Goal: Navigation & Orientation: Find specific page/section

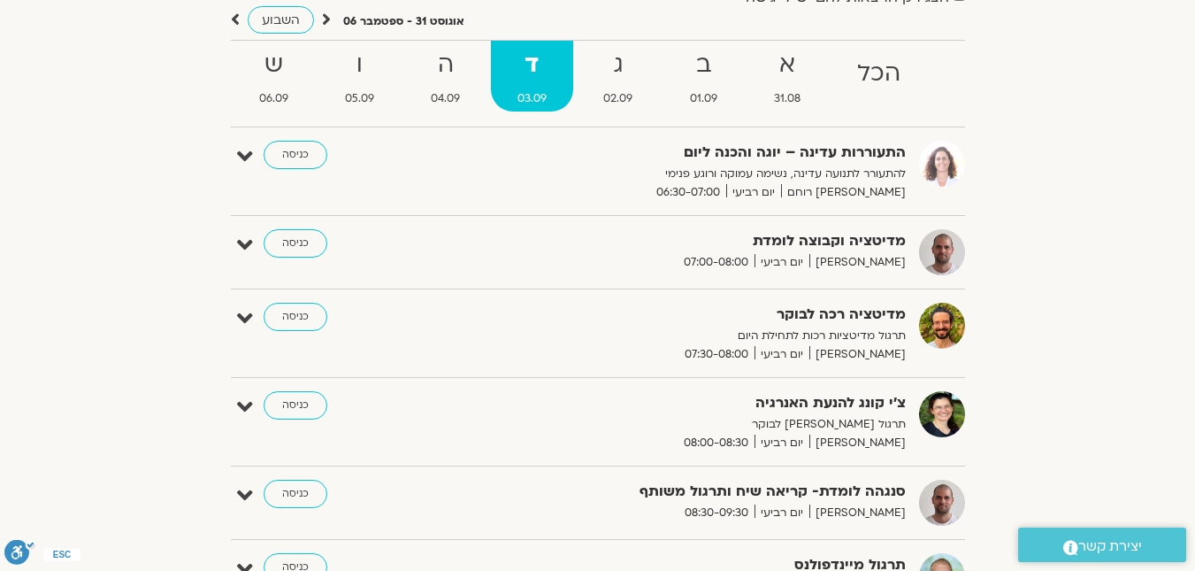
scroll to position [177, 0]
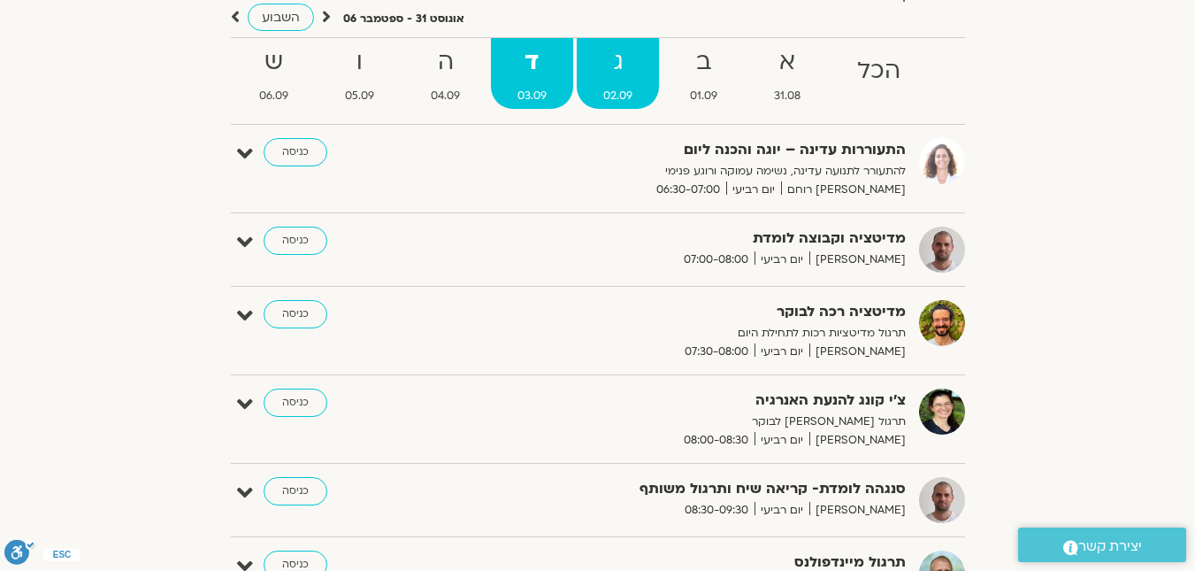
click at [625, 81] on strong "ג" at bounding box center [618, 62] width 82 height 40
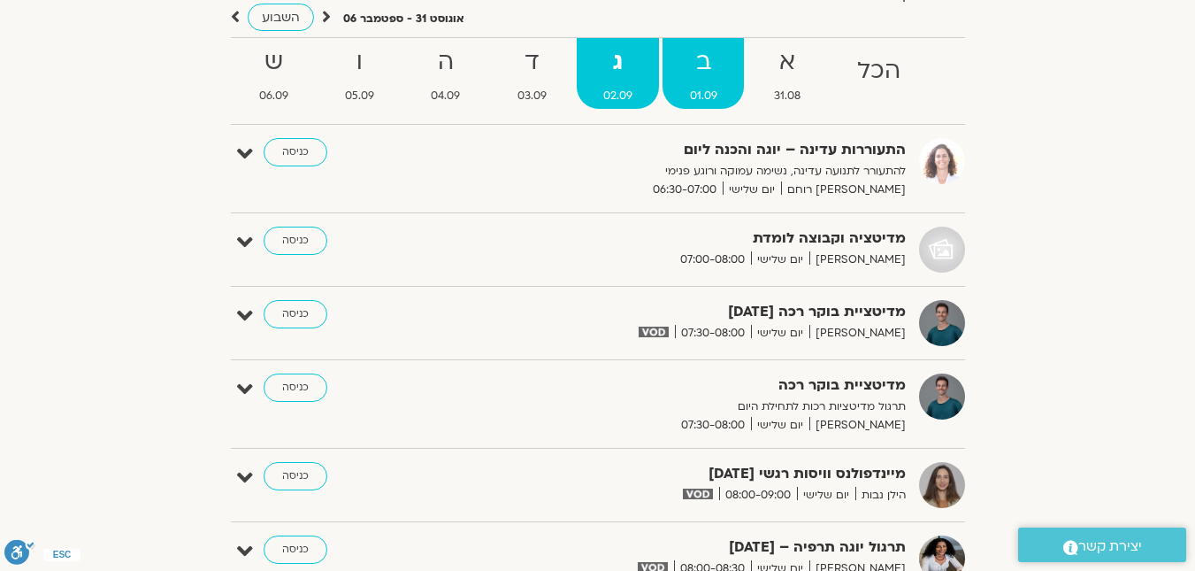
click at [718, 85] on link "ב 01.09" at bounding box center [703, 73] width 81 height 71
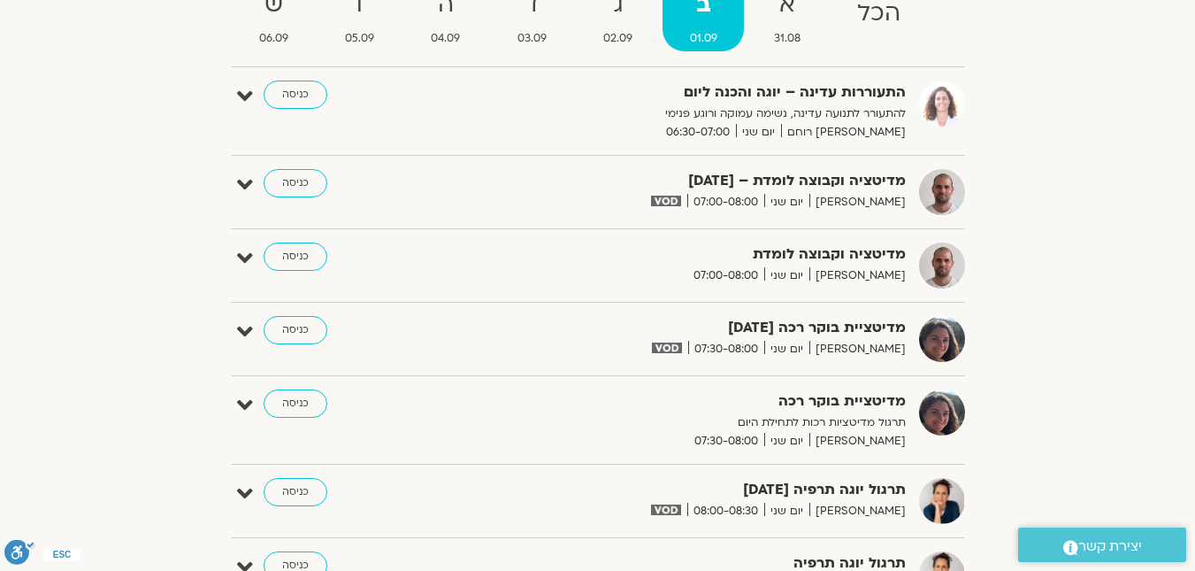
scroll to position [0, 0]
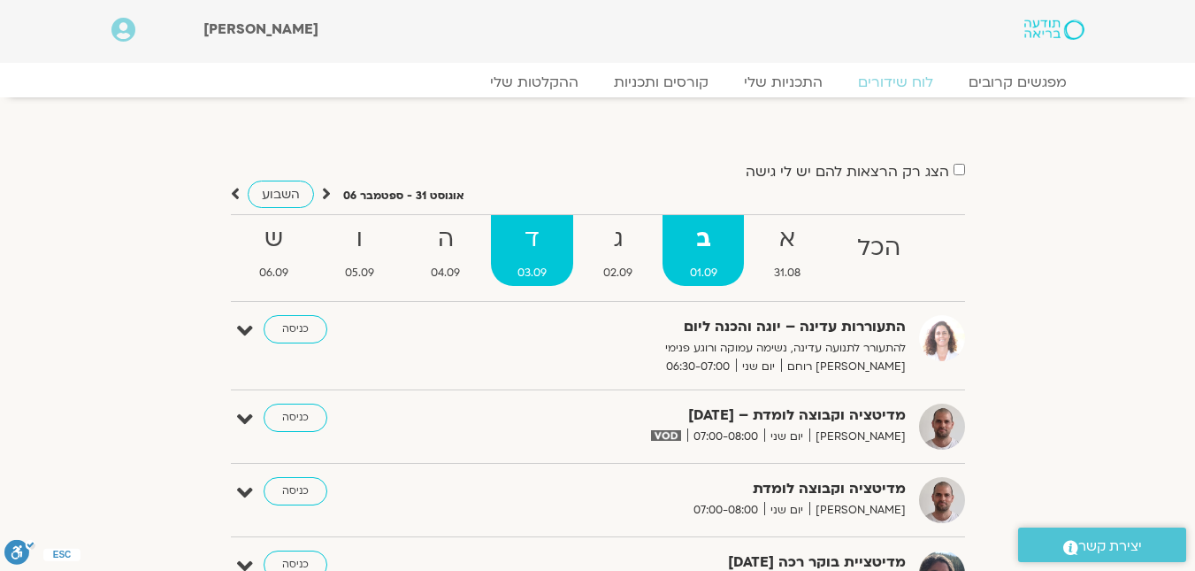
click at [526, 239] on strong "ד" at bounding box center [532, 239] width 82 height 40
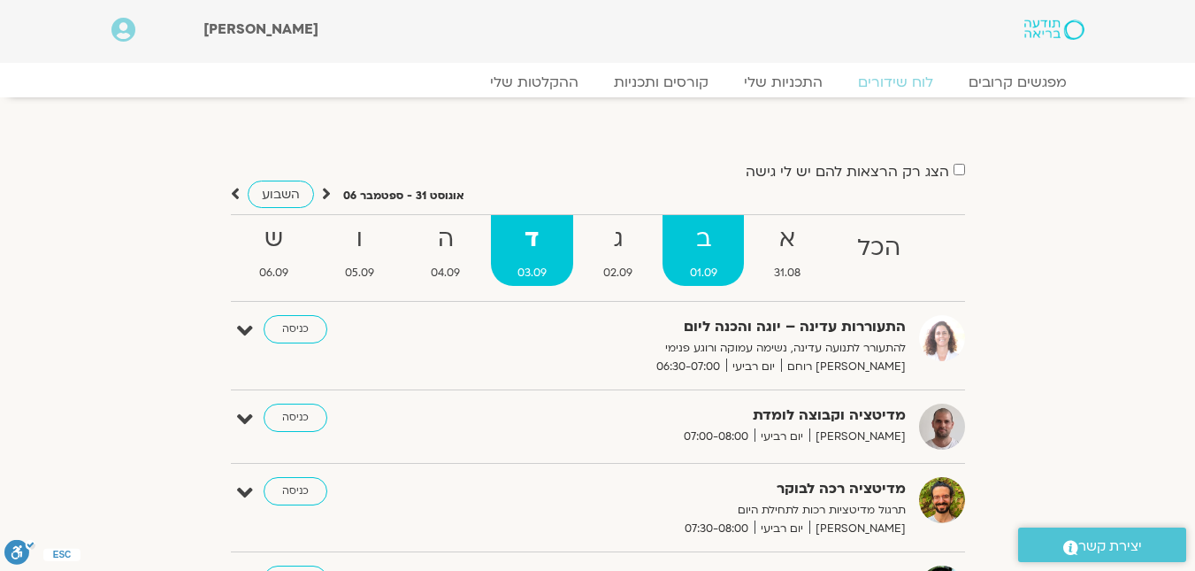
click at [699, 257] on strong "ב" at bounding box center [703, 239] width 81 height 40
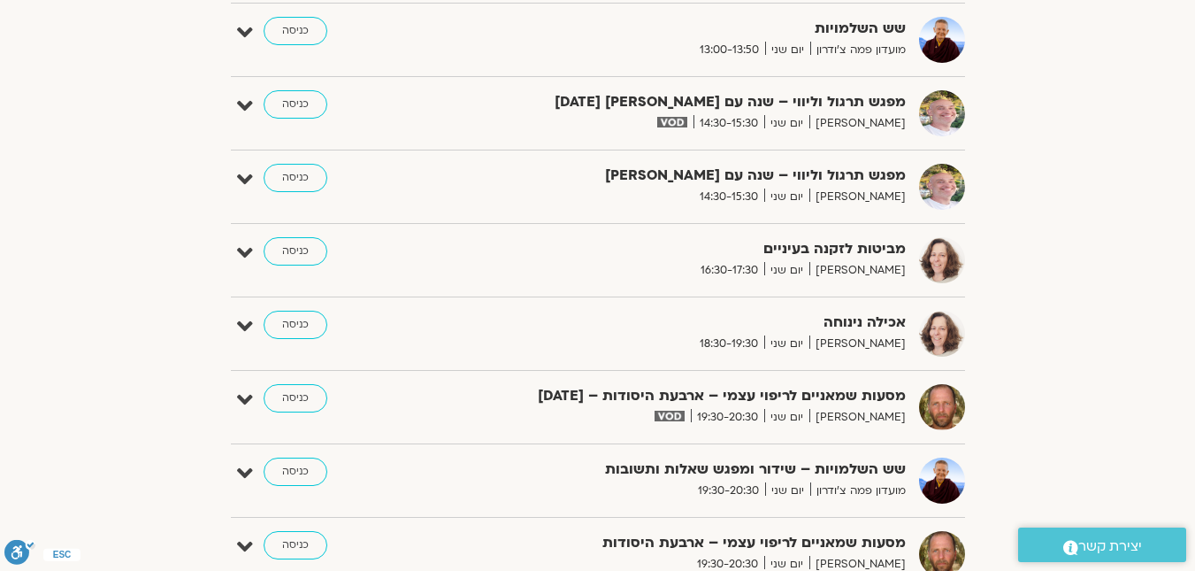
scroll to position [973, 0]
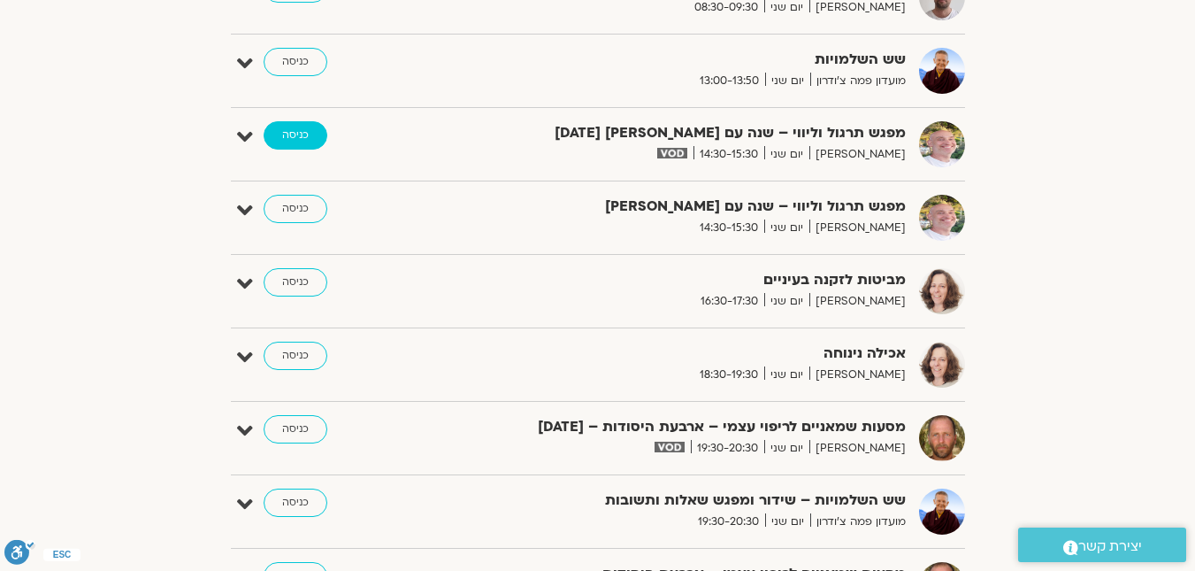
click at [315, 135] on link "כניסה" at bounding box center [296, 135] width 64 height 28
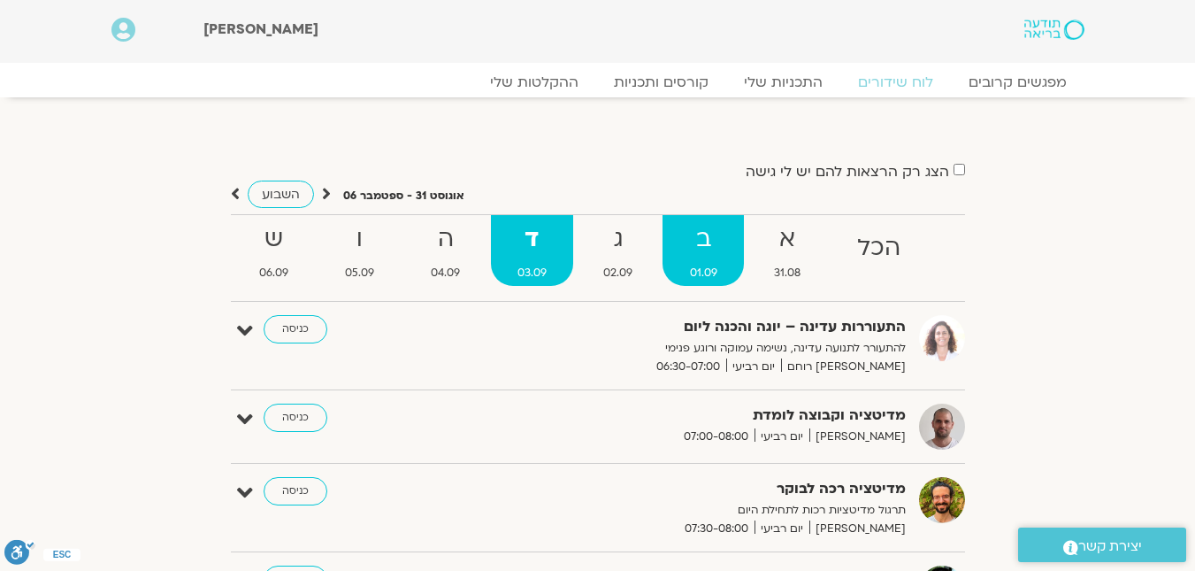
click at [704, 242] on strong "ב" at bounding box center [703, 239] width 81 height 40
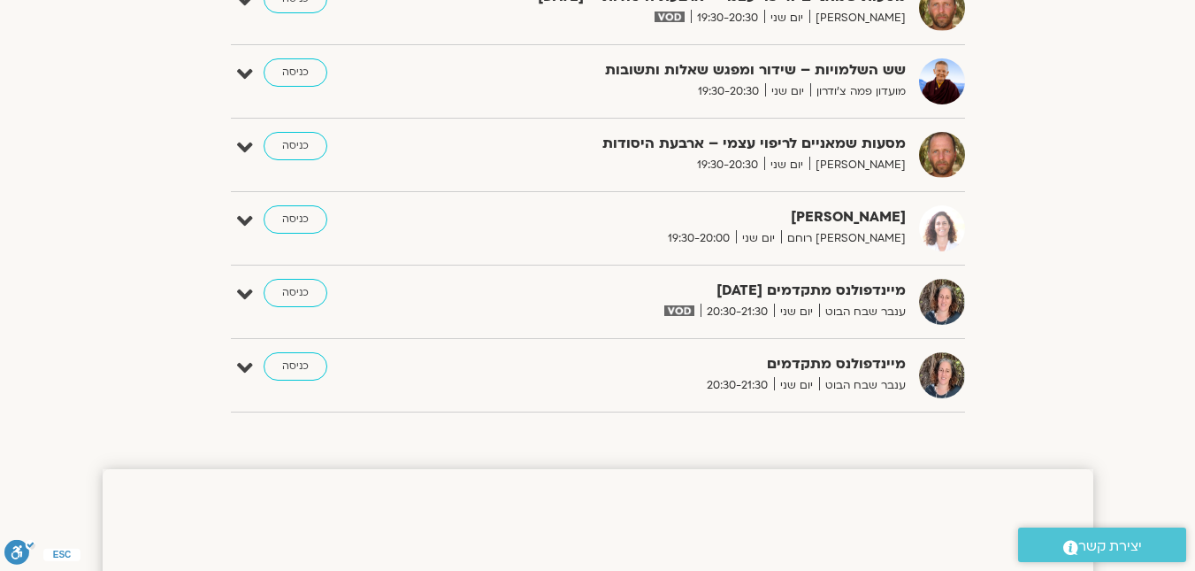
scroll to position [1415, 0]
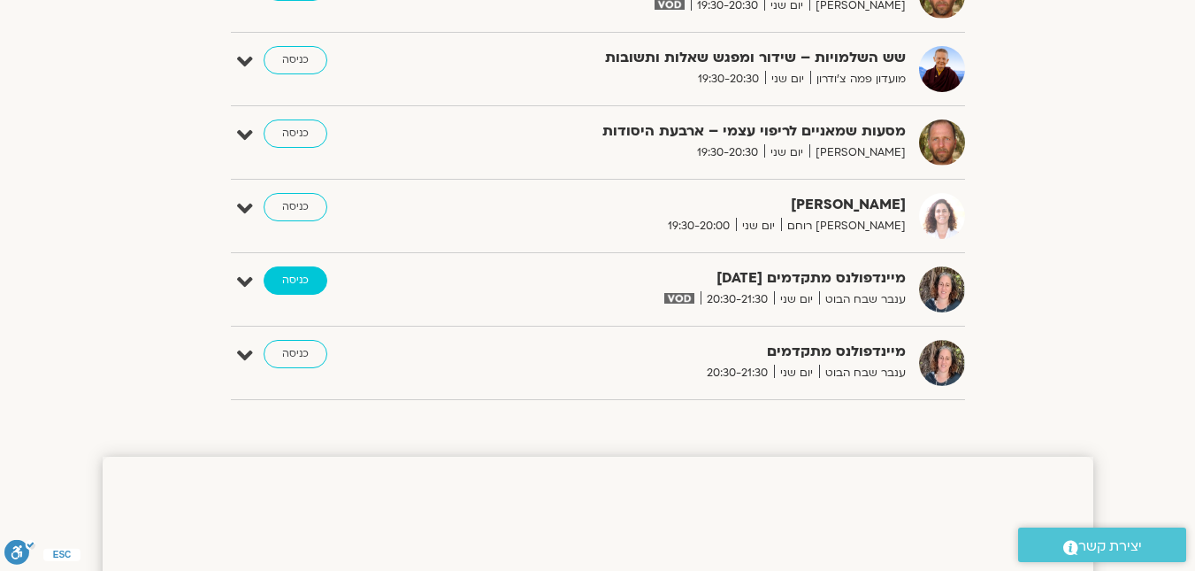
click at [278, 282] on link "כניסה" at bounding box center [296, 280] width 64 height 28
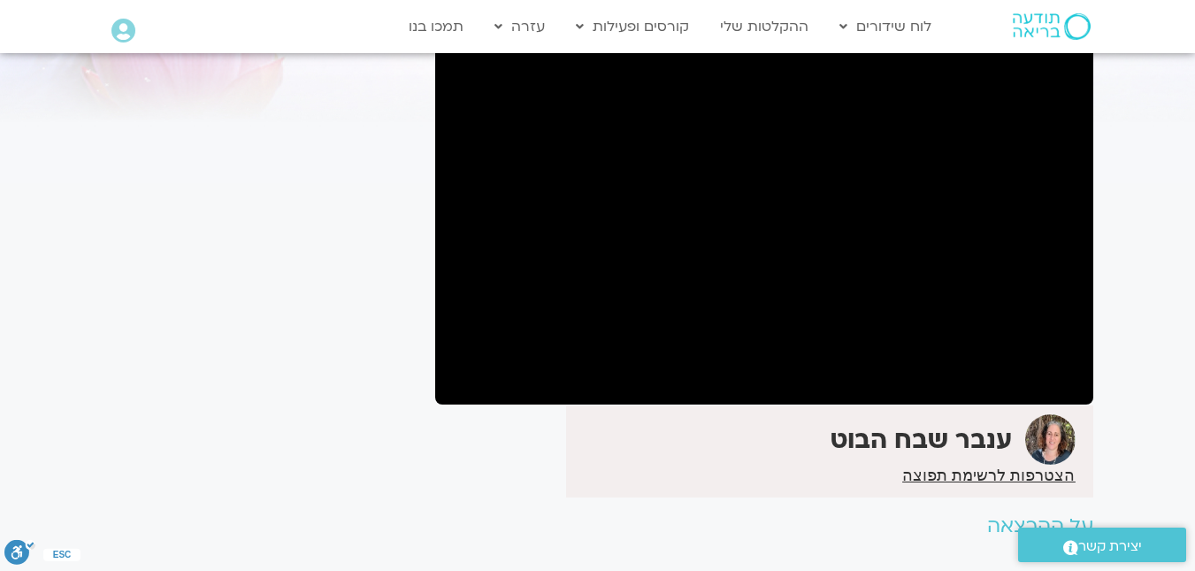
scroll to position [177, 0]
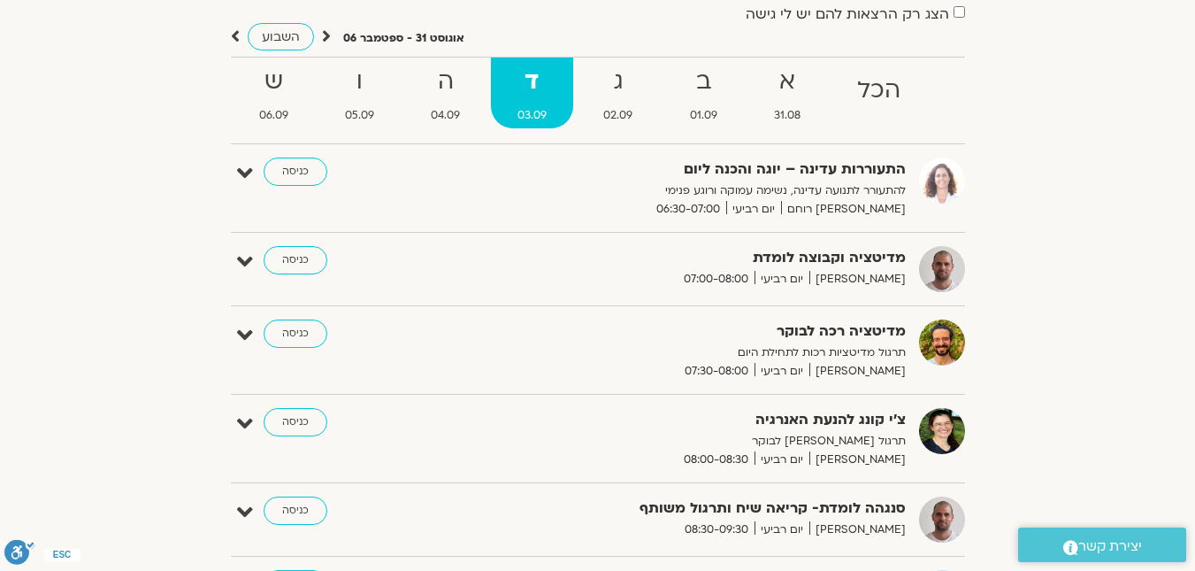
scroll to position [177, 0]
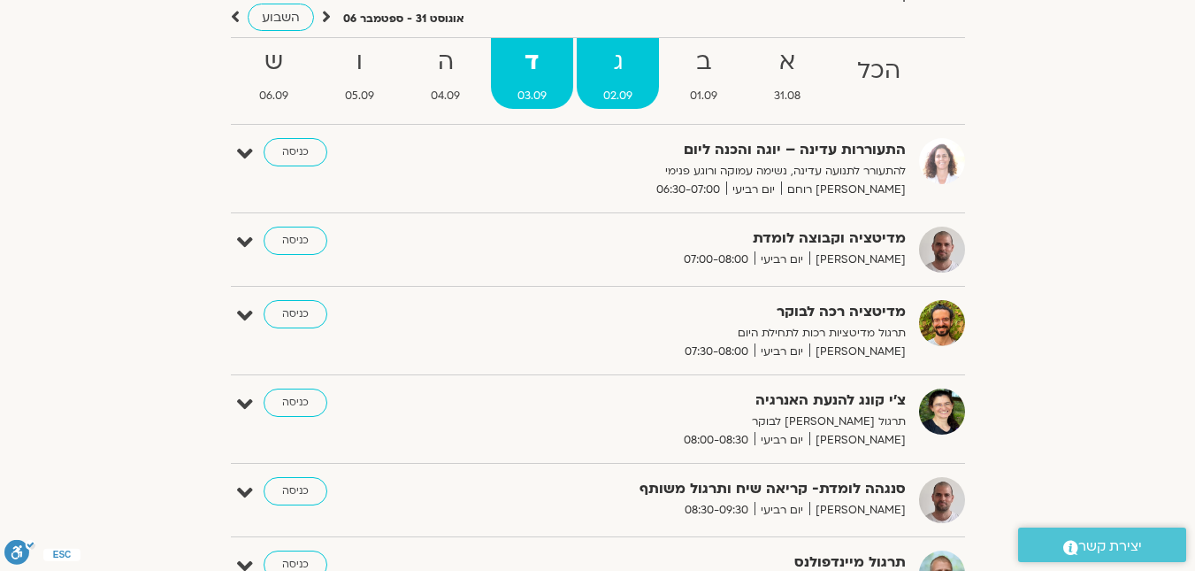
click at [618, 101] on span "02.09" at bounding box center [618, 96] width 82 height 19
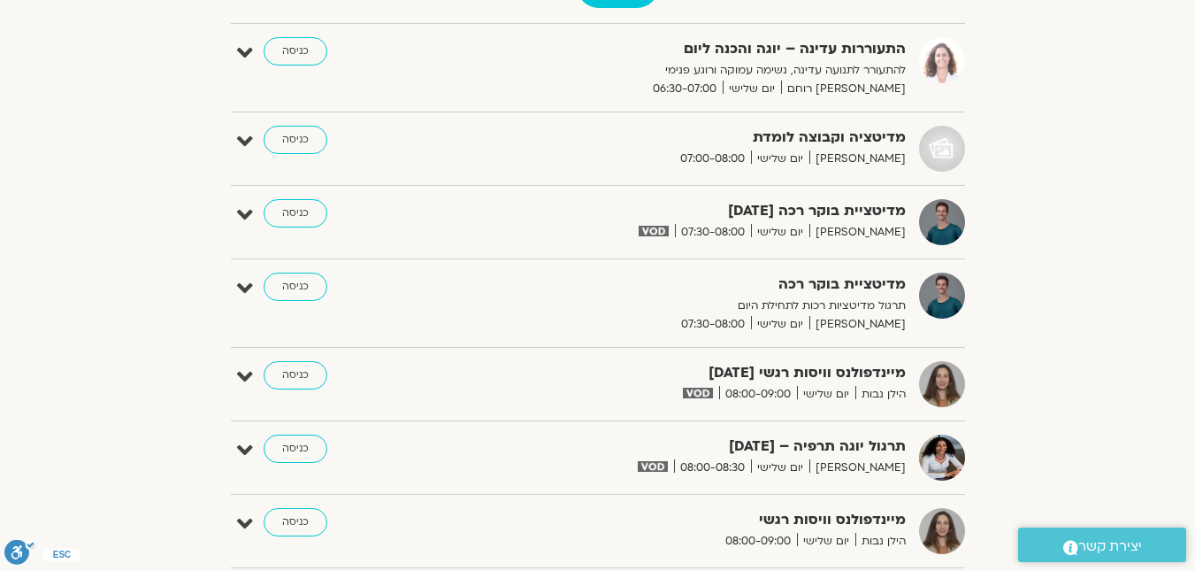
scroll to position [0, 0]
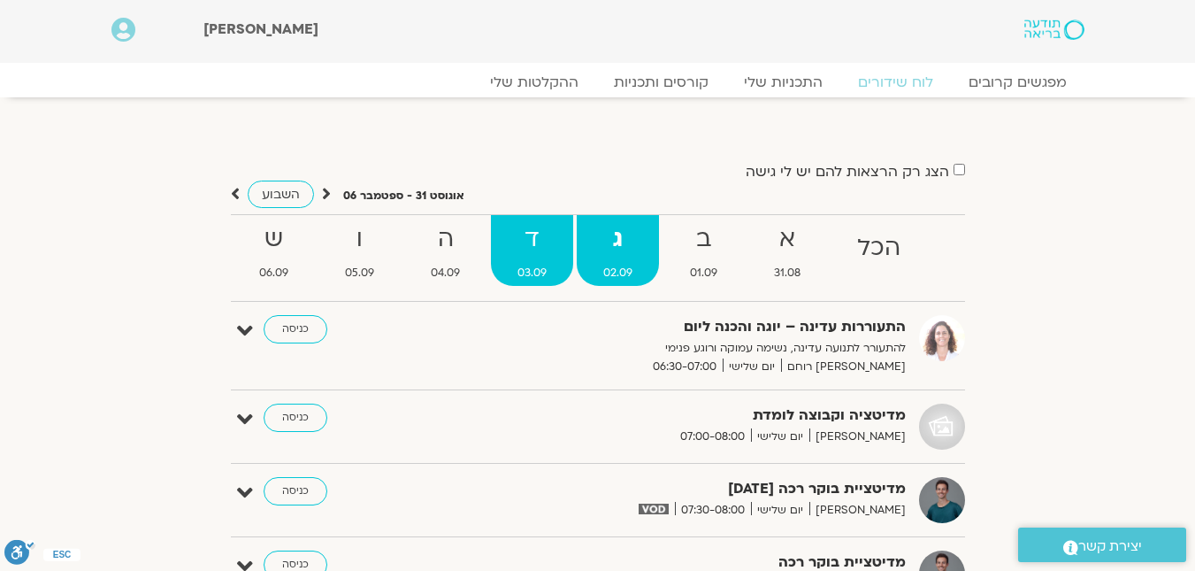
click at [545, 241] on strong "ד" at bounding box center [532, 239] width 82 height 40
